Goal: Task Accomplishment & Management: Complete application form

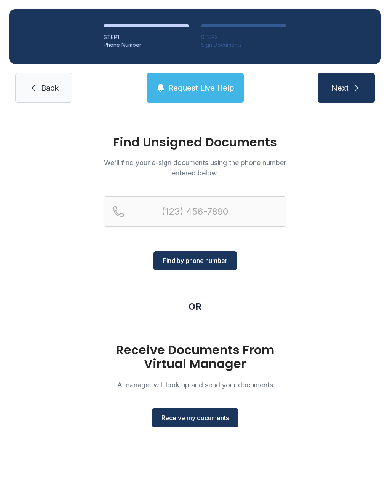
click at [210, 420] on span "Receive my documents" at bounding box center [194, 417] width 67 height 9
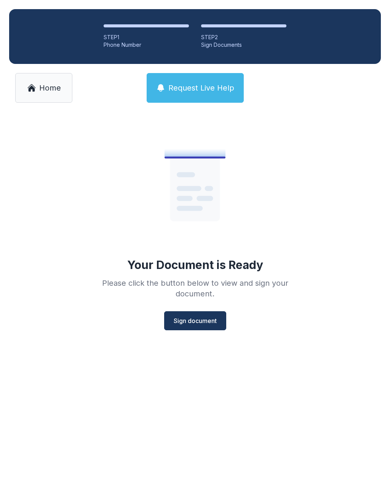
click at [191, 320] on span "Sign document" at bounding box center [195, 320] width 43 height 9
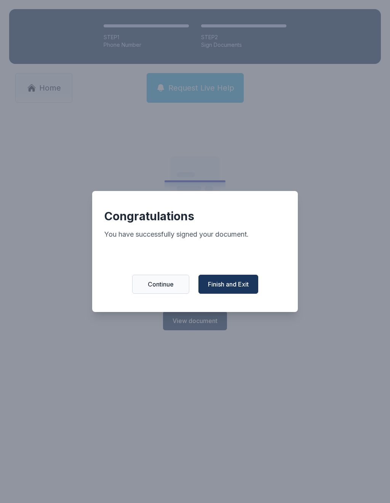
click at [231, 287] on span "Finish and Exit" at bounding box center [228, 284] width 41 height 9
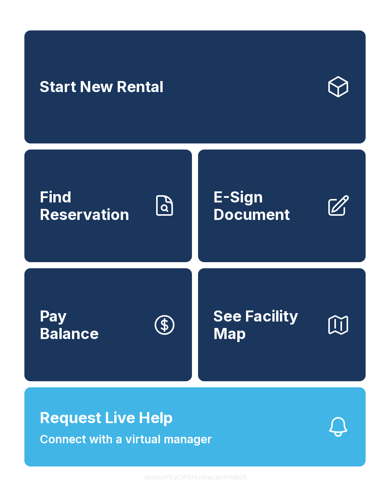
click at [287, 223] on span "E-Sign Document" at bounding box center [266, 205] width 107 height 35
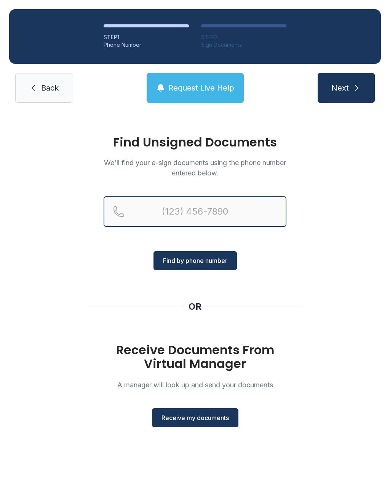
click at [173, 212] on input "Reservation phone number" at bounding box center [195, 211] width 183 height 30
type input "[PHONE_NUMBER]"
click at [346, 88] on button "Next" at bounding box center [345, 88] width 57 height 30
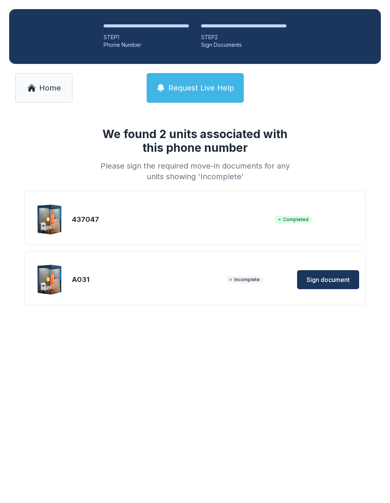
click at [321, 279] on span "Sign document" at bounding box center [327, 279] width 43 height 9
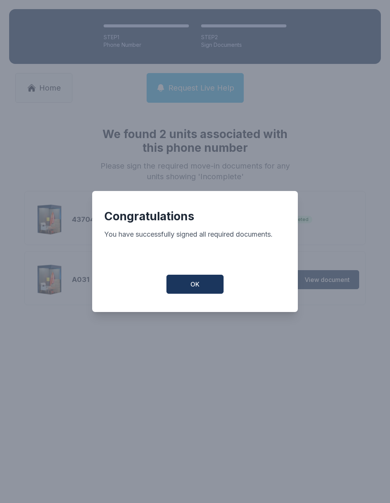
click at [200, 286] on button "OK" at bounding box center [194, 284] width 57 height 19
